Goal: Task Accomplishment & Management: Complete application form

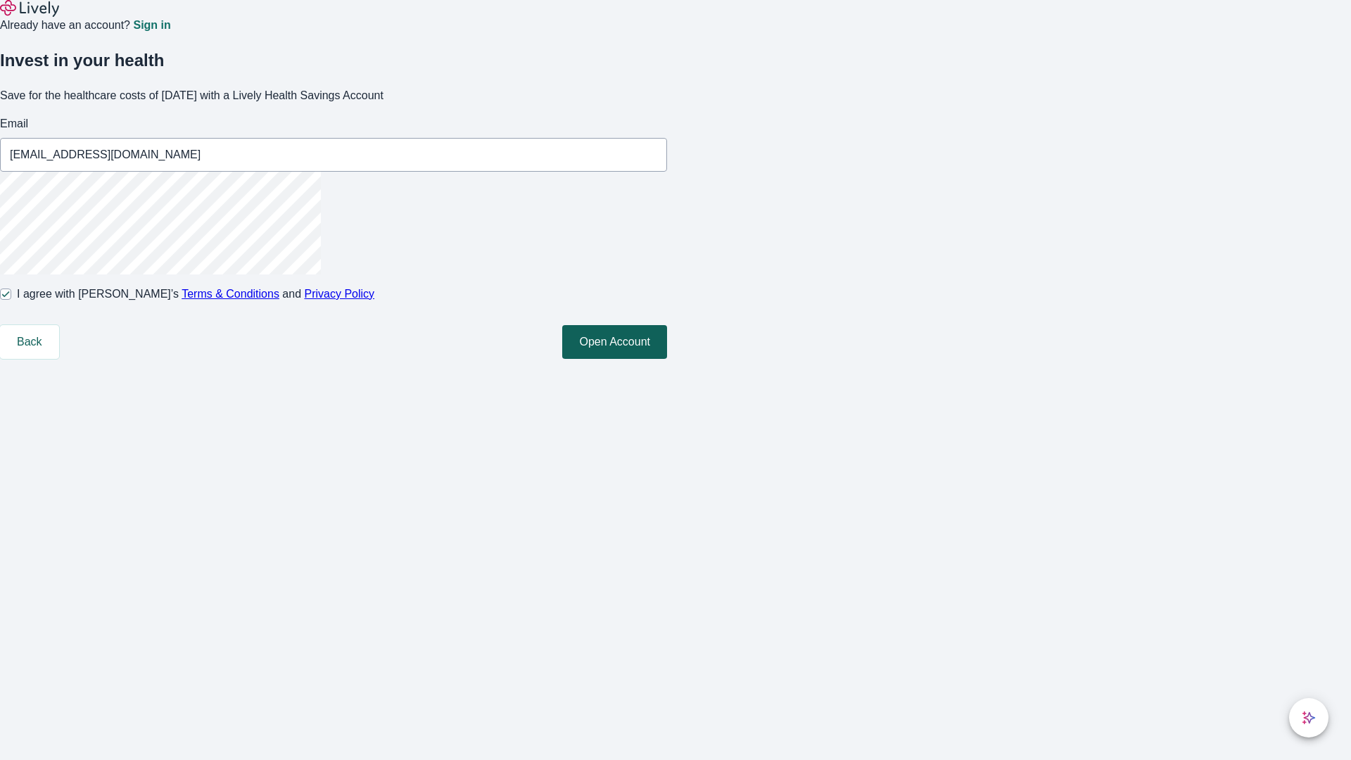
click at [667, 359] on button "Open Account" at bounding box center [614, 342] width 105 height 34
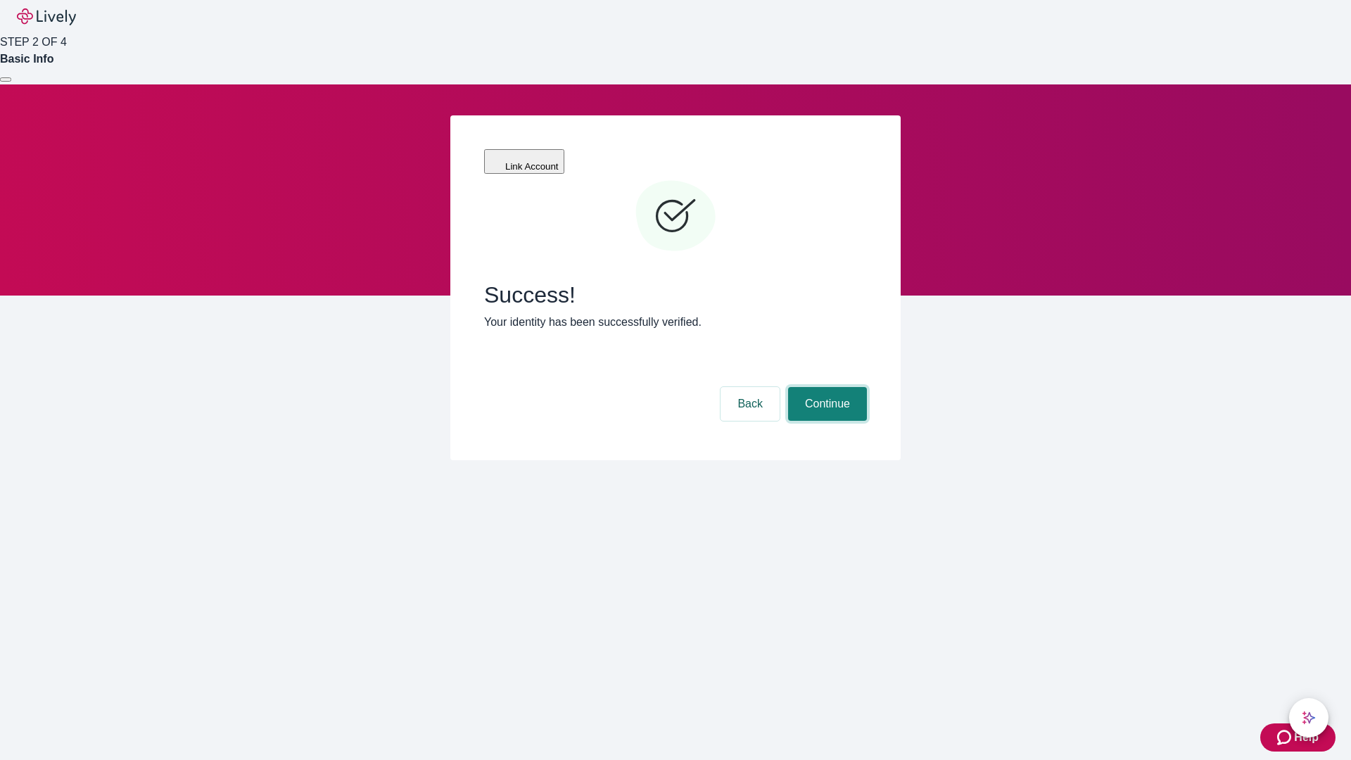
click at [825, 387] on button "Continue" at bounding box center [827, 404] width 79 height 34
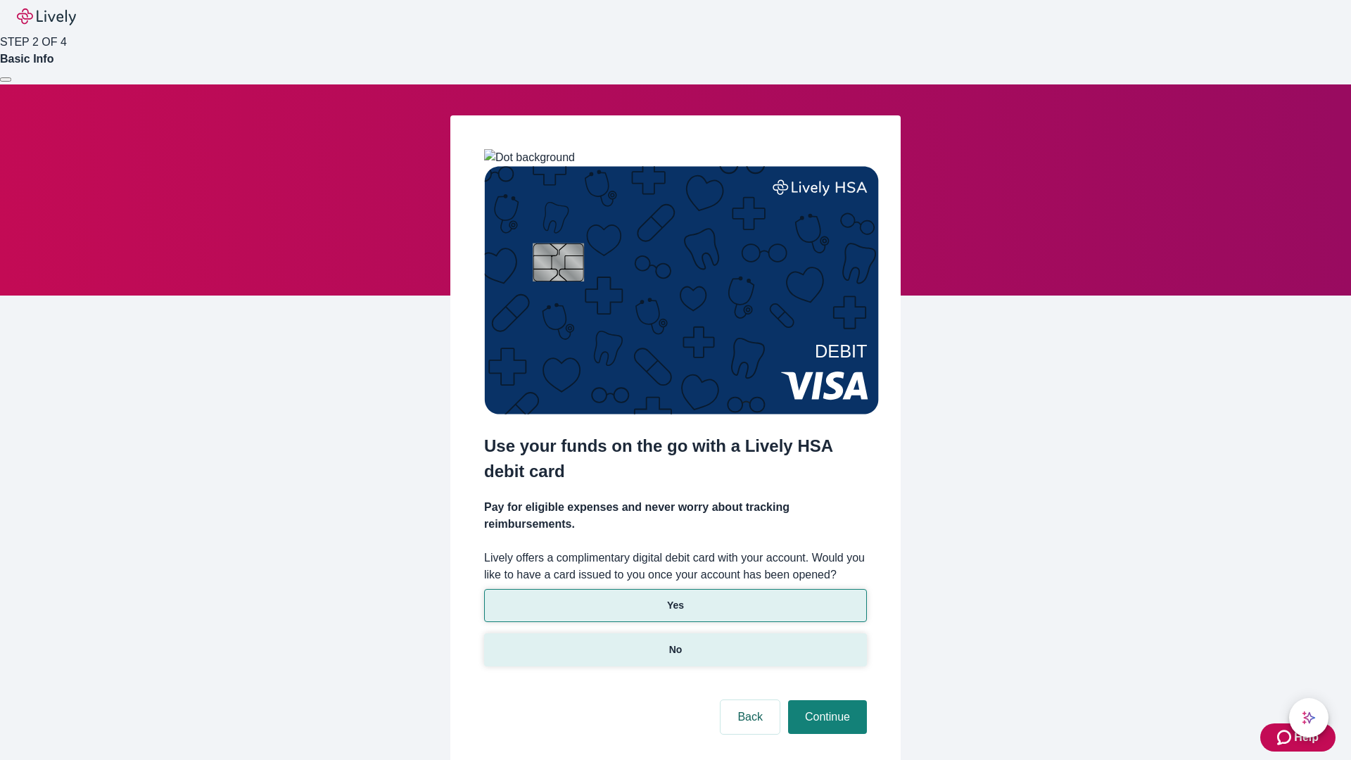
click at [675, 642] on p "No" at bounding box center [675, 649] width 13 height 15
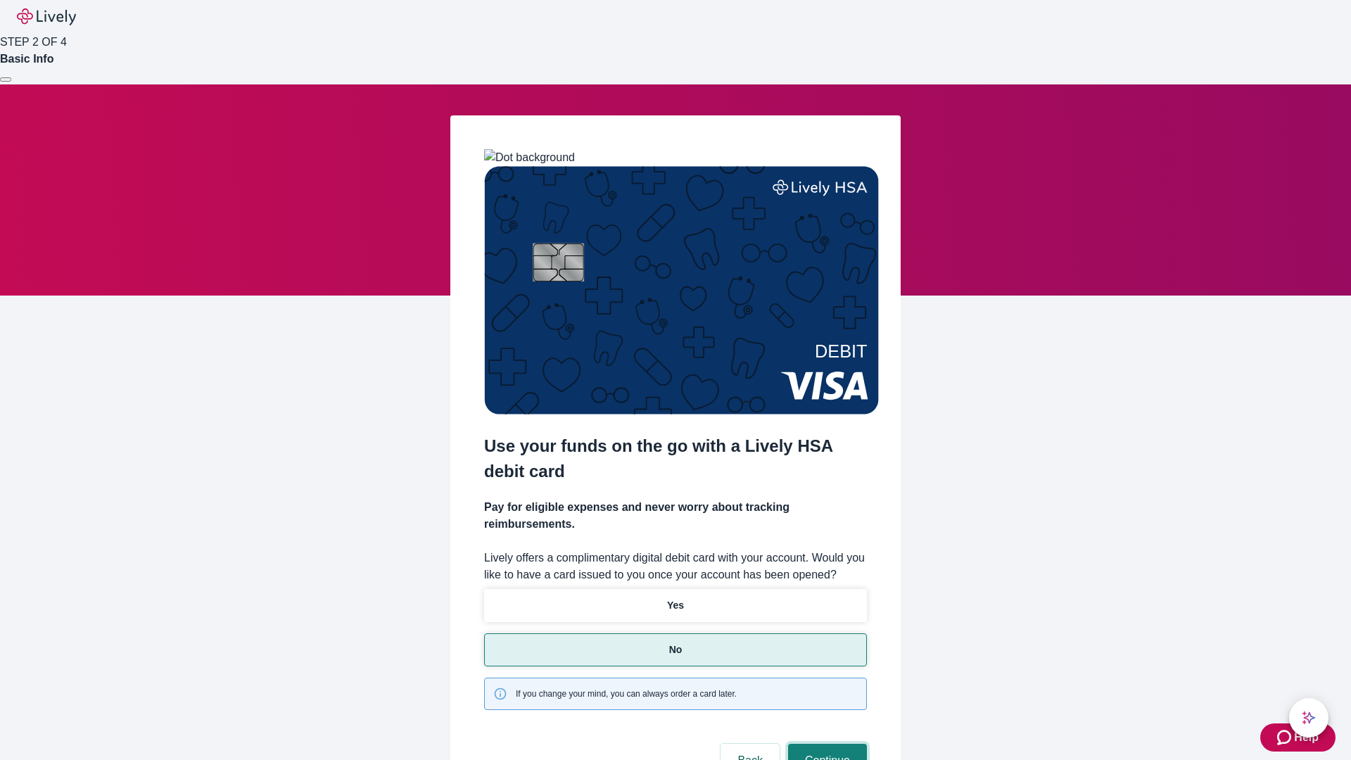
click at [825, 744] on button "Continue" at bounding box center [827, 761] width 79 height 34
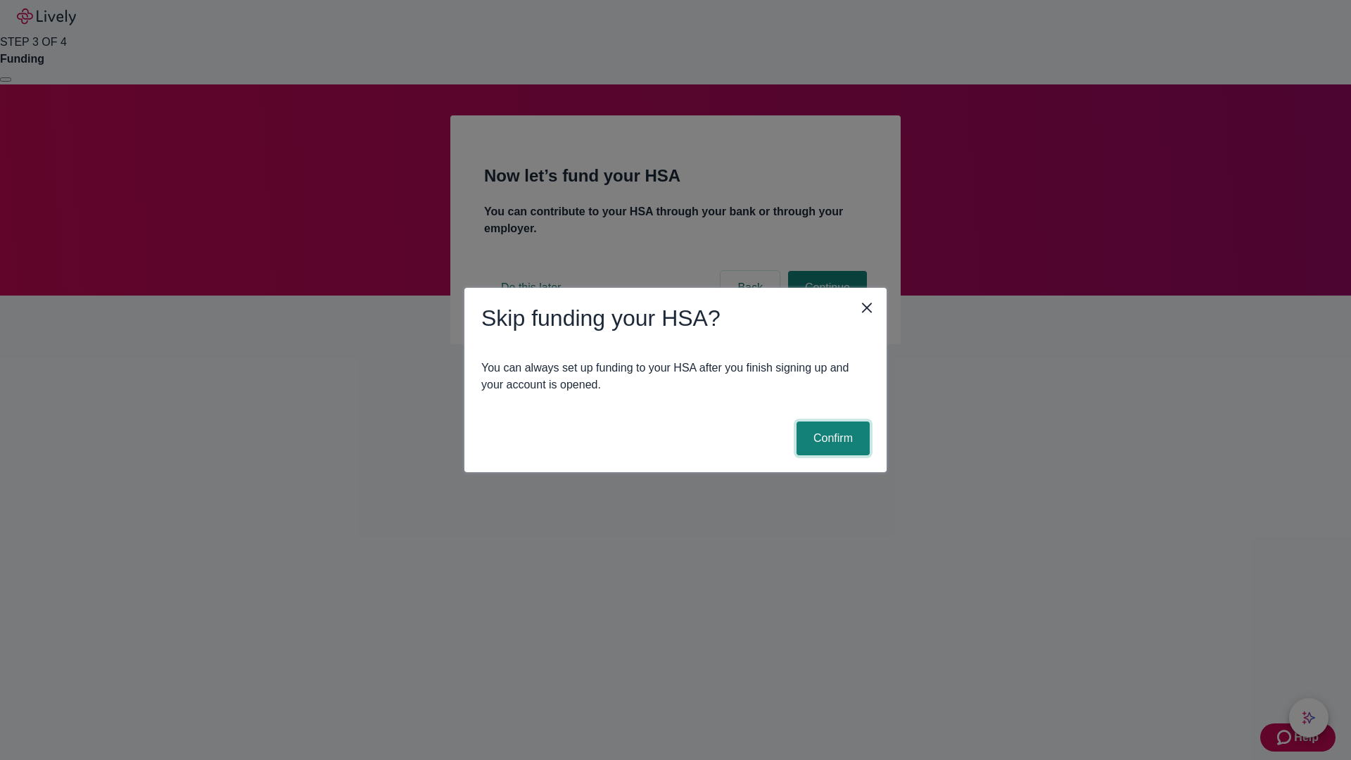
click at [831, 438] on button "Confirm" at bounding box center [832, 438] width 73 height 34
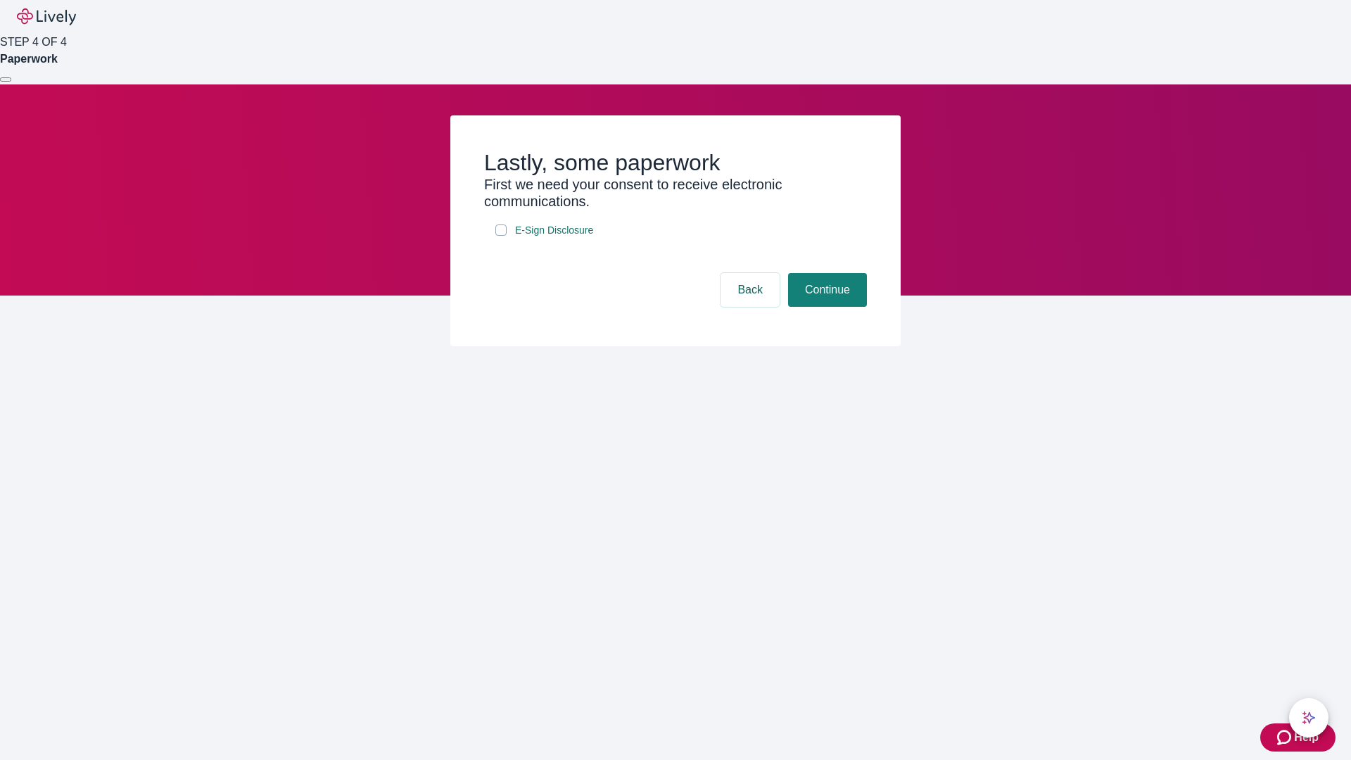
click at [501, 236] on input "E-Sign Disclosure" at bounding box center [500, 229] width 11 height 11
checkbox input "true"
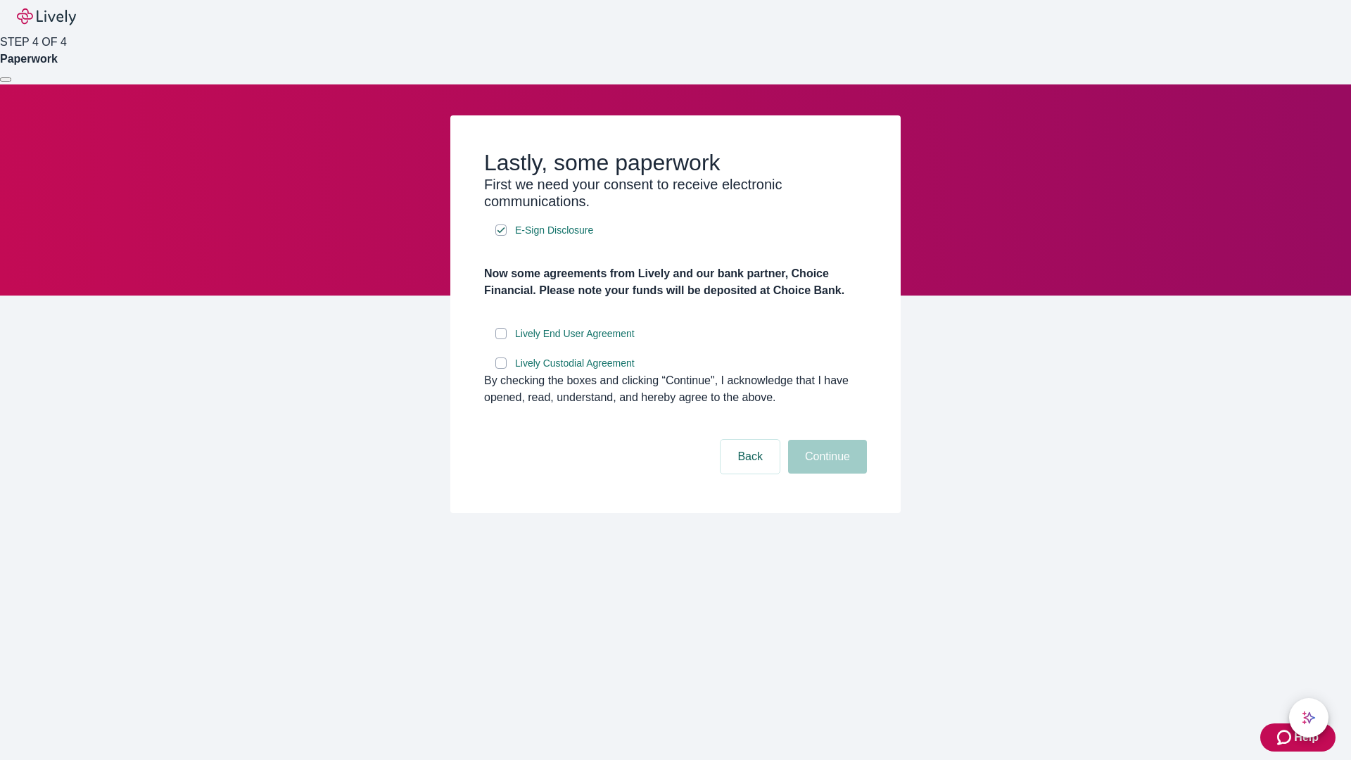
click at [501, 339] on input "Lively End User Agreement" at bounding box center [500, 333] width 11 height 11
checkbox input "true"
click at [501, 369] on input "Lively Custodial Agreement" at bounding box center [500, 362] width 11 height 11
checkbox input "true"
click at [825, 473] on button "Continue" at bounding box center [827, 457] width 79 height 34
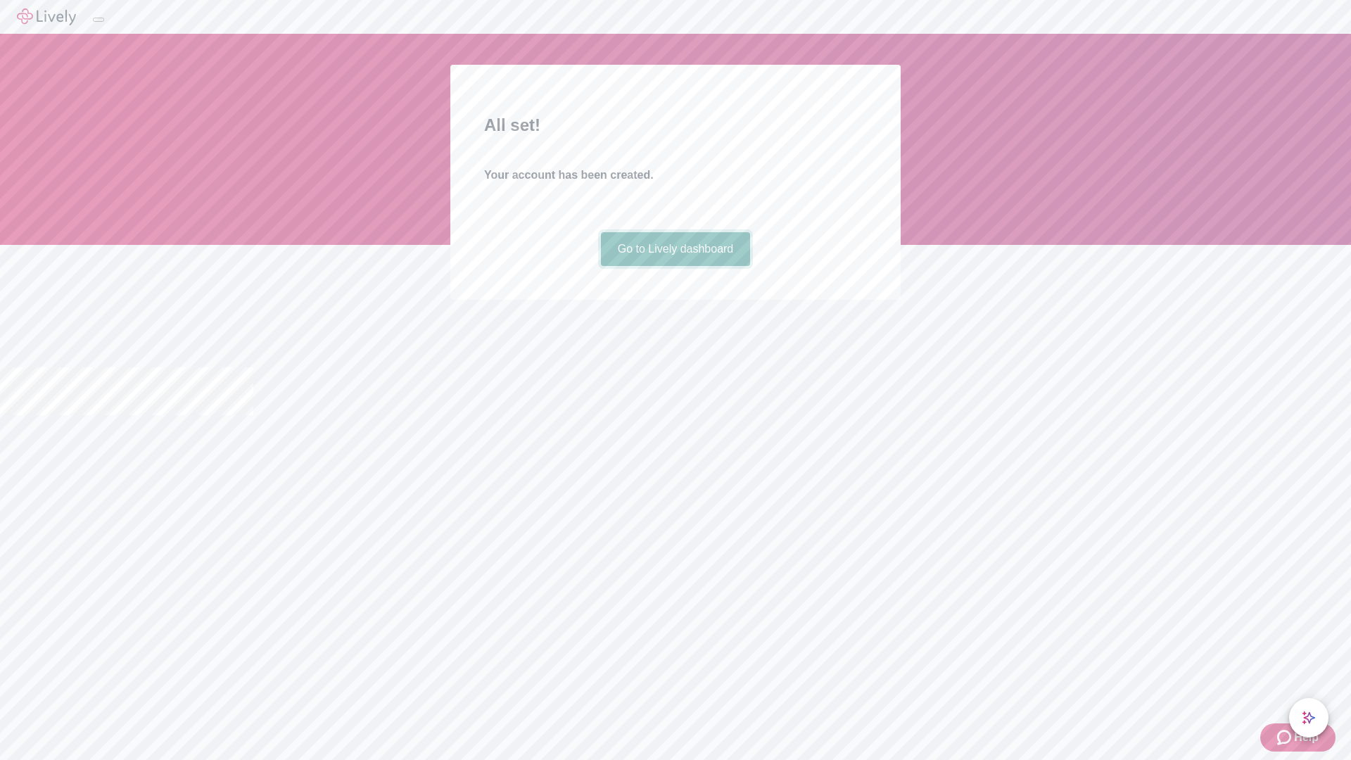
click at [675, 266] on link "Go to Lively dashboard" at bounding box center [676, 249] width 150 height 34
